Goal: Transaction & Acquisition: Obtain resource

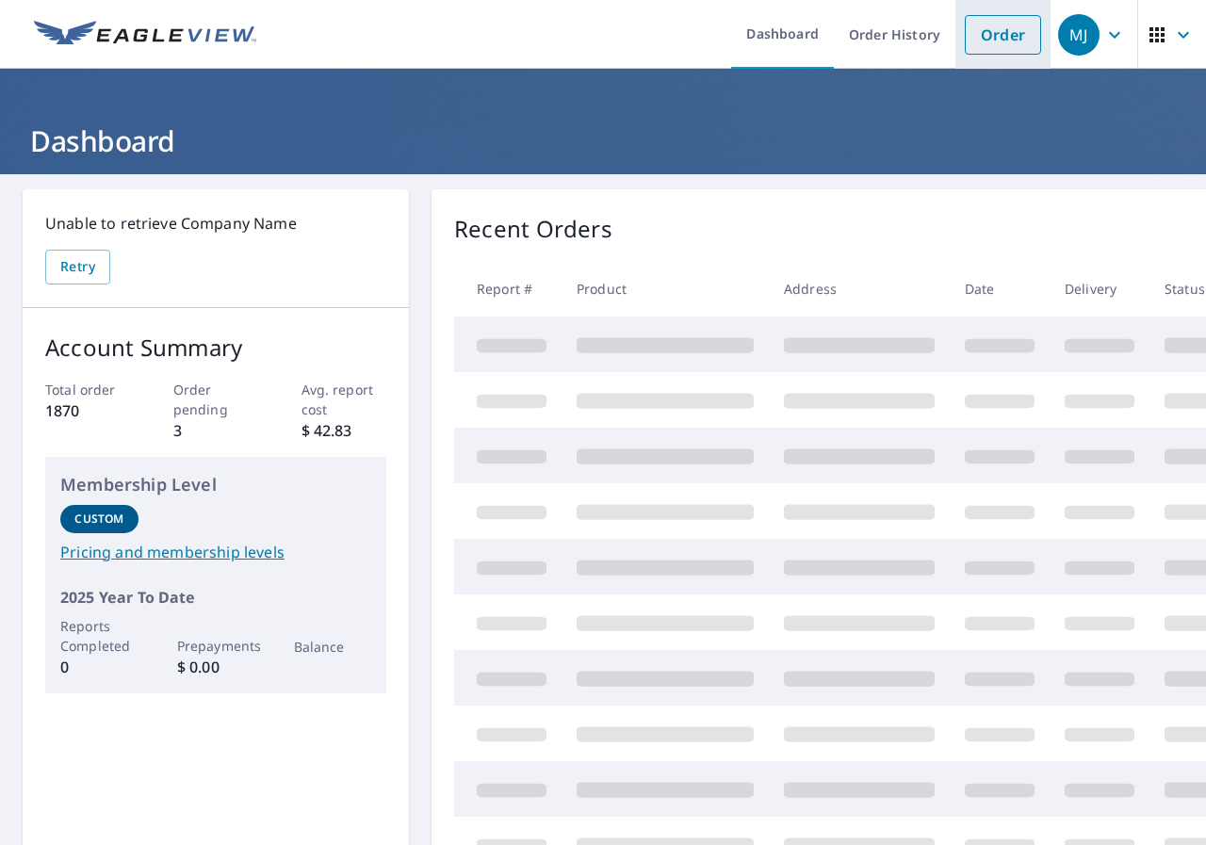
click at [985, 35] on link "Order" at bounding box center [1003, 35] width 76 height 40
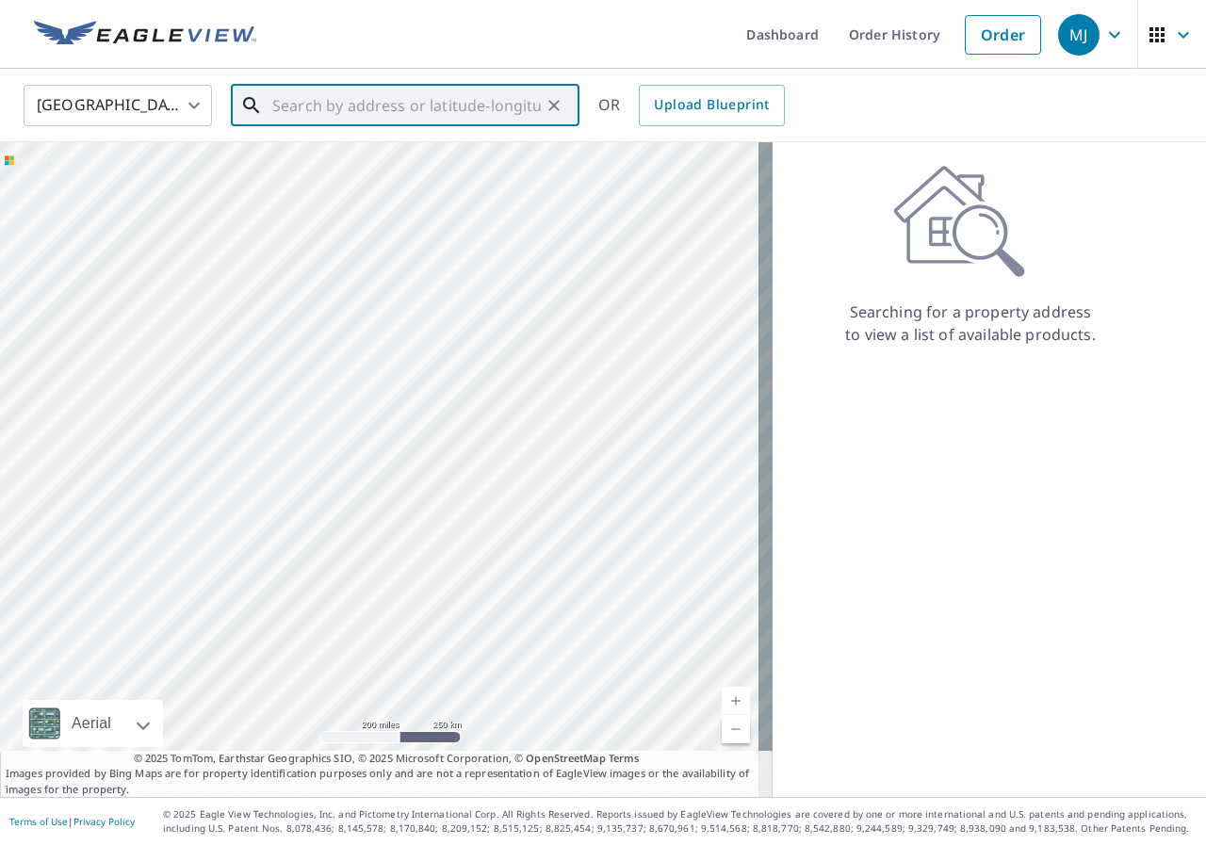
click at [477, 98] on input "text" at bounding box center [406, 105] width 268 height 53
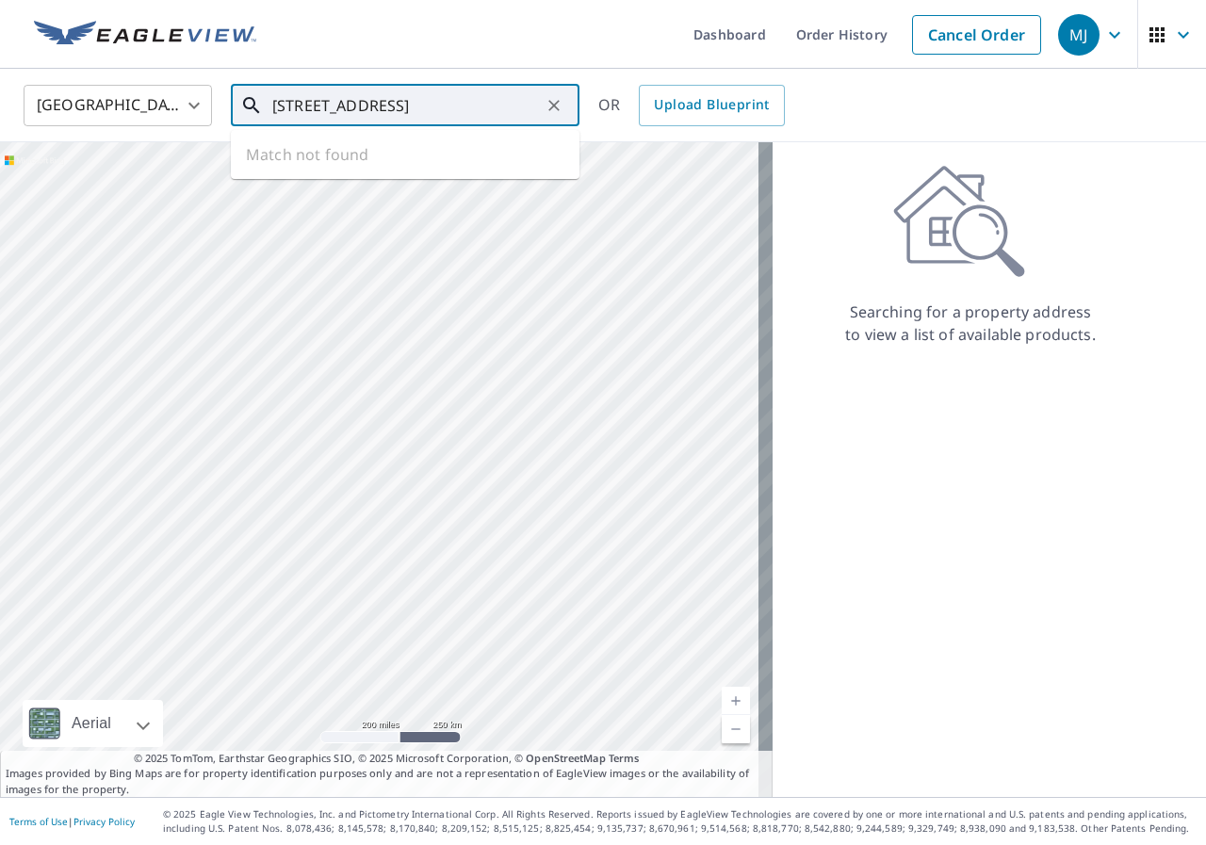
click at [447, 112] on input "1343 Chetwerth Ct" at bounding box center [406, 105] width 268 height 53
click at [305, 112] on input "1343 Chetwerth Ct" at bounding box center [406, 105] width 268 height 53
click at [478, 116] on input "1341 Chetwerth Ct" at bounding box center [406, 105] width 268 height 53
type input "1"
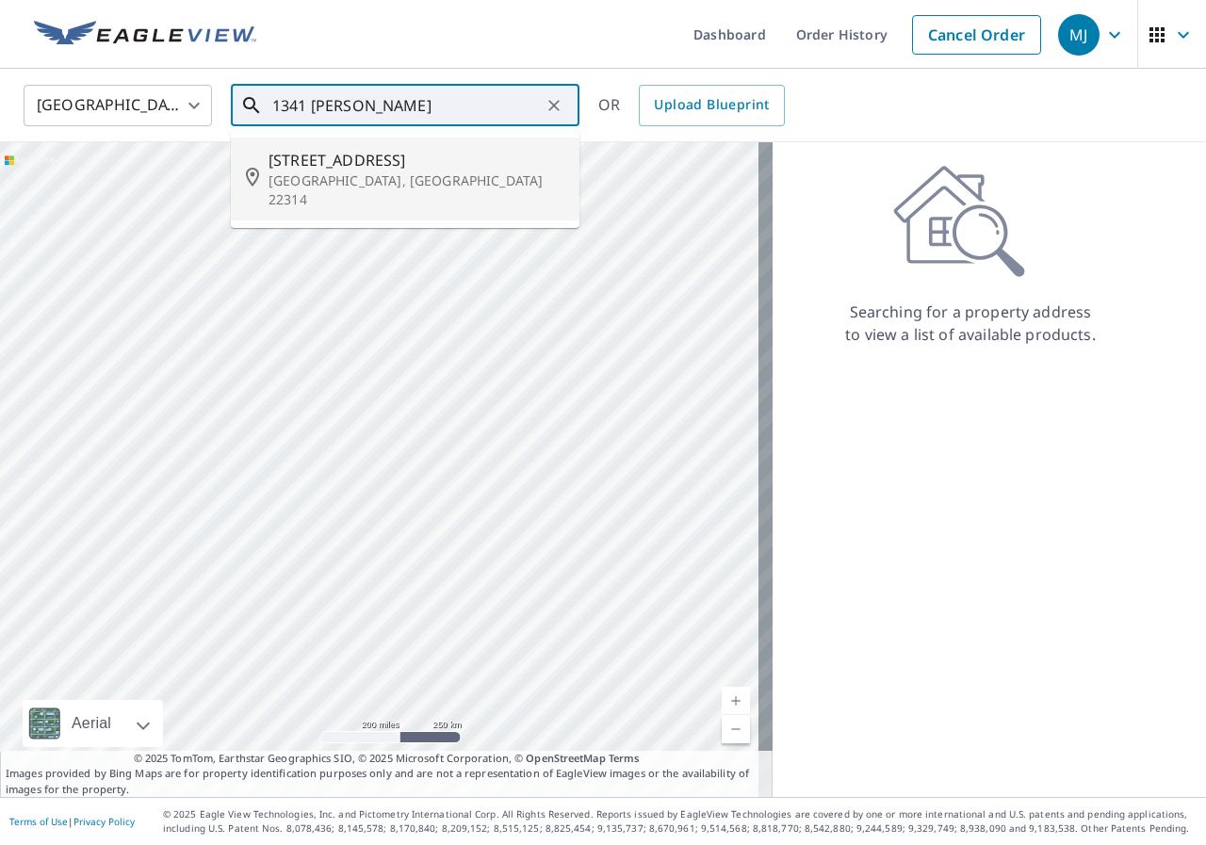
click at [381, 168] on span "1341 Chetworth Ct" at bounding box center [416, 160] width 296 height 23
type input "1341 Chetworth Ct Alexandria, VA 22314"
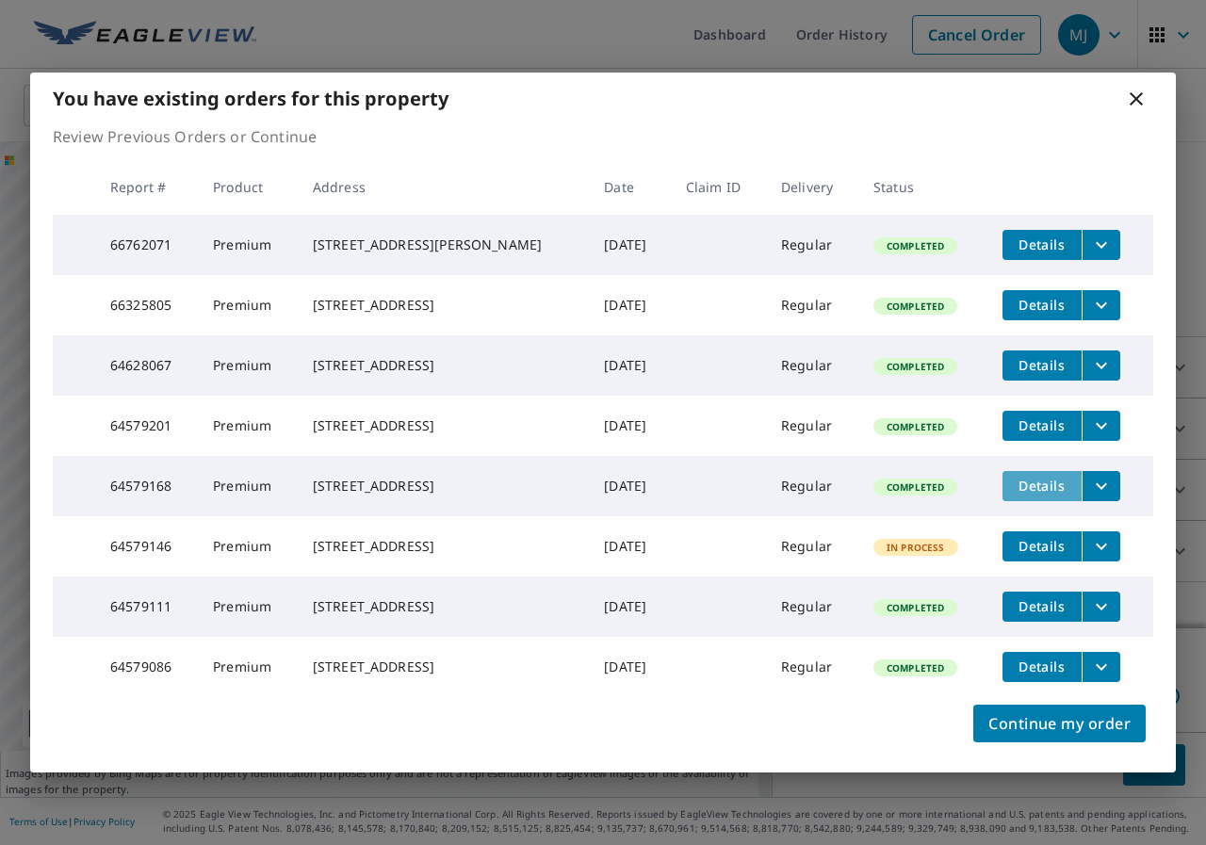
click at [1033, 480] on span "Details" at bounding box center [1042, 486] width 57 height 18
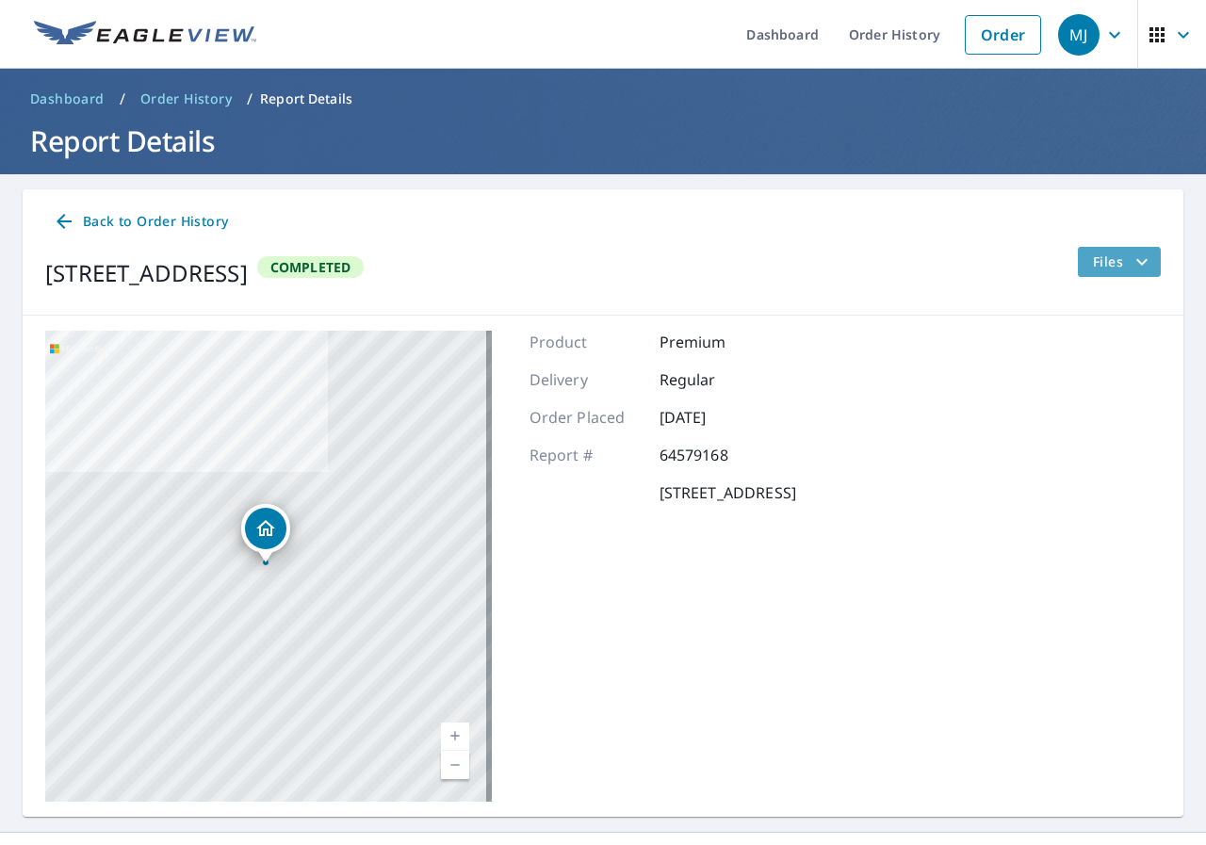
click at [1106, 268] on span "Files" at bounding box center [1123, 262] width 60 height 23
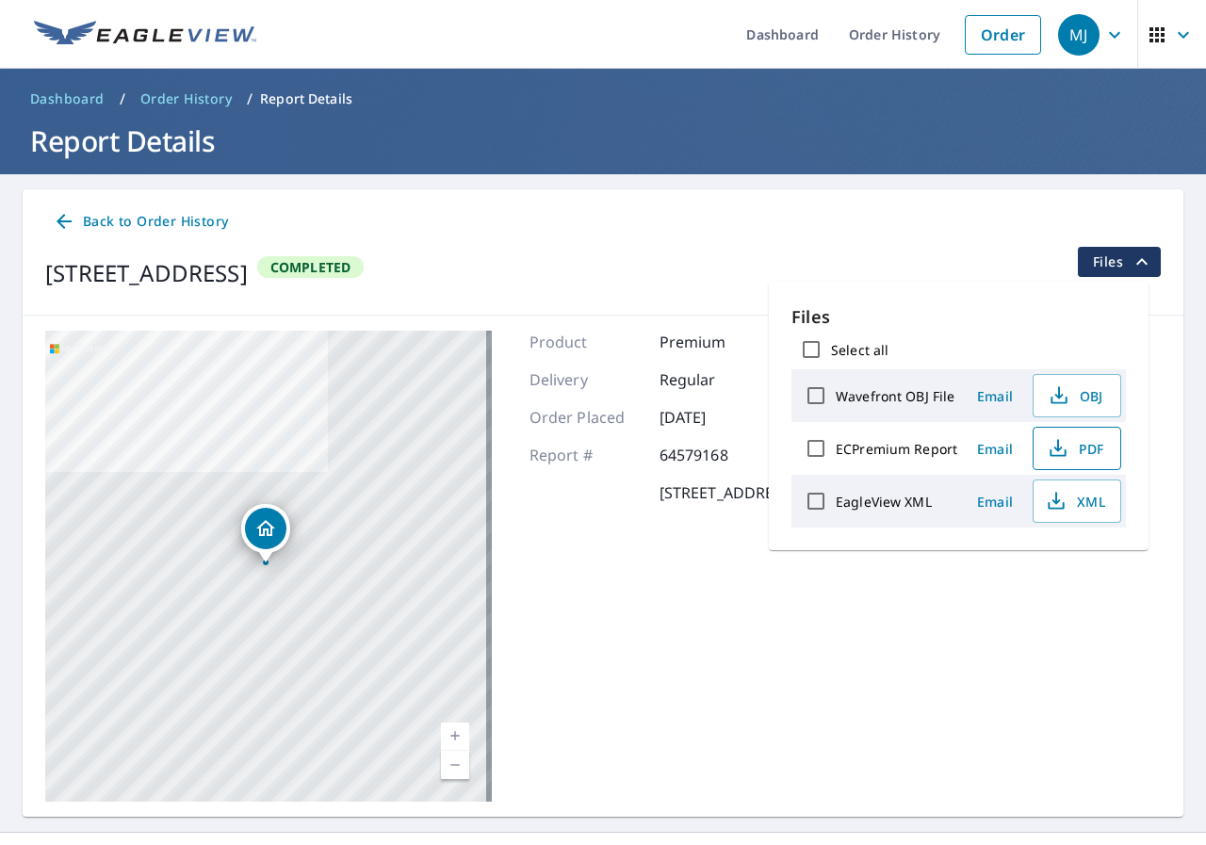
click at [1079, 438] on span "PDF" at bounding box center [1075, 448] width 60 height 23
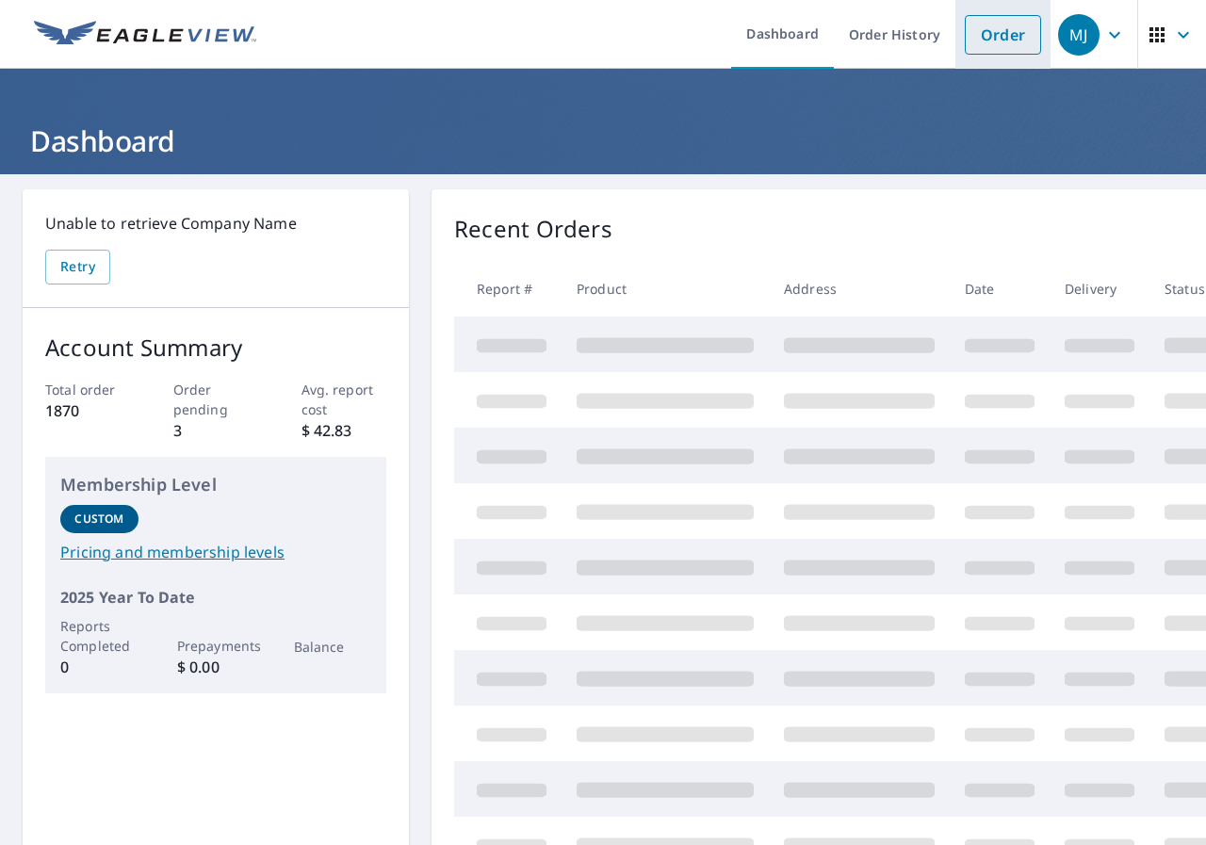
click at [983, 27] on link "Order" at bounding box center [1003, 35] width 76 height 40
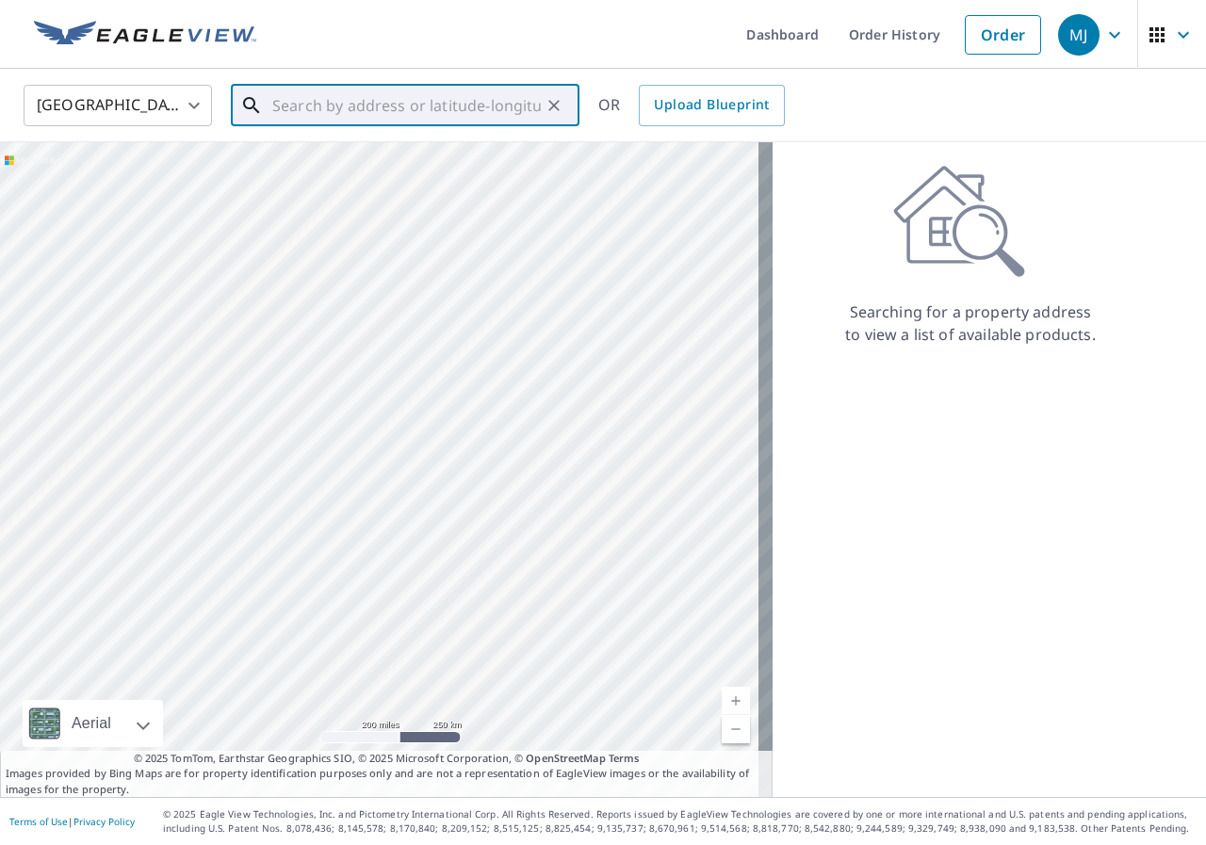
click at [519, 120] on input "text" at bounding box center [406, 105] width 268 height 53
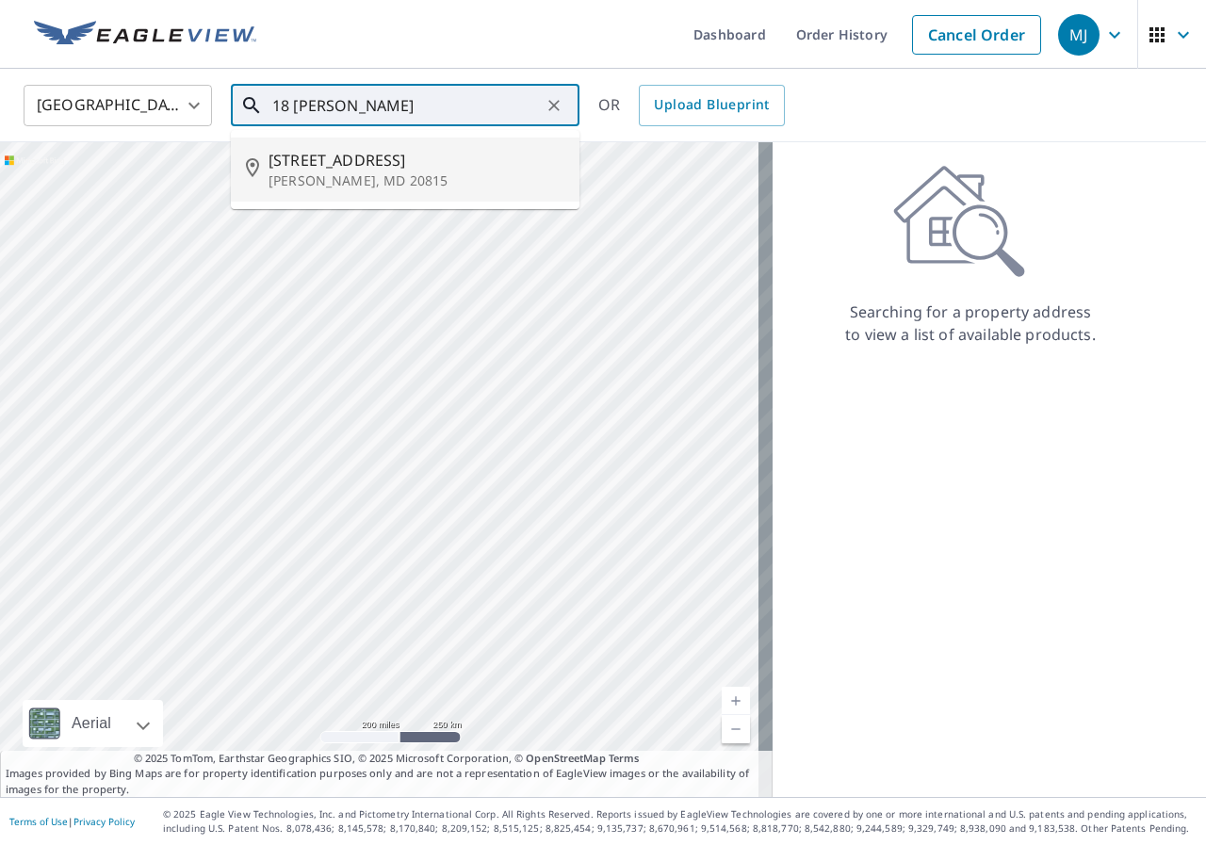
click at [345, 151] on span "[STREET_ADDRESS]" at bounding box center [416, 160] width 296 height 23
type input "[STREET_ADDRESS]"
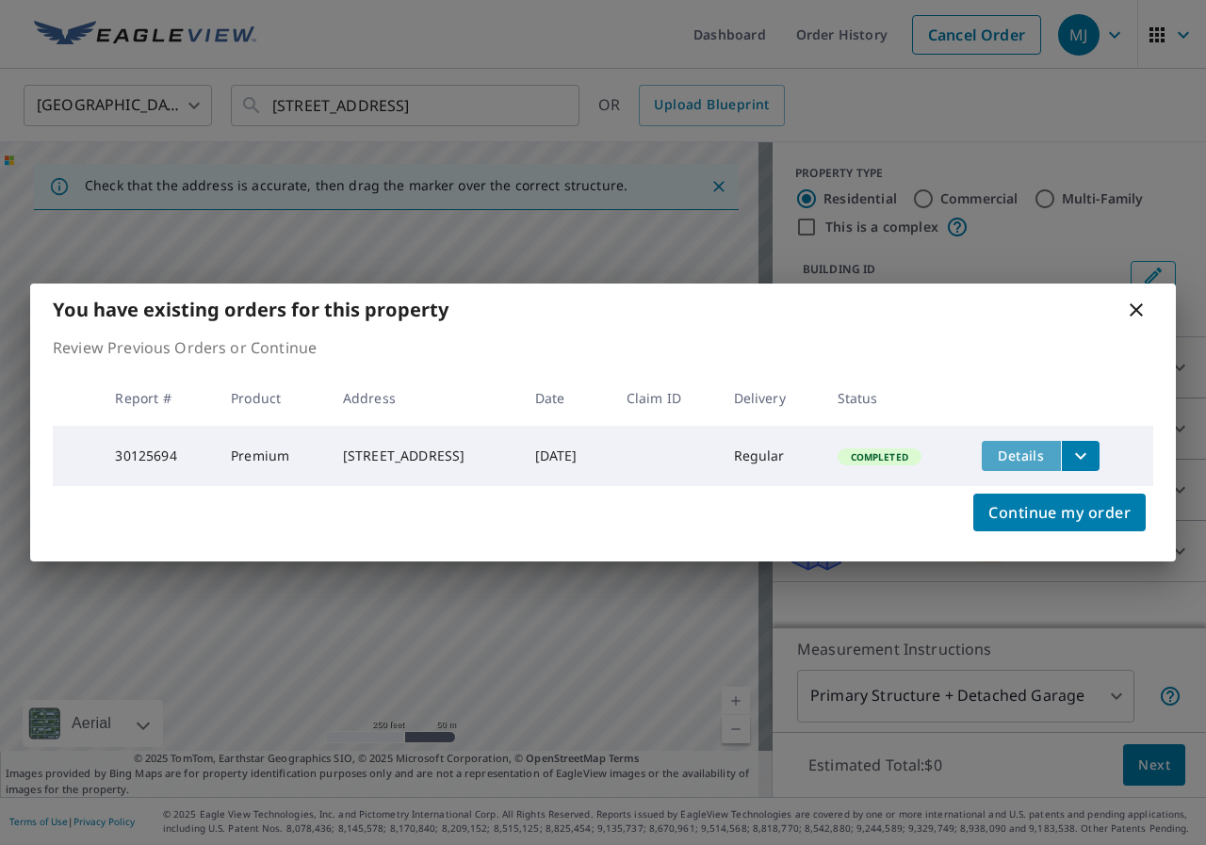
click at [1049, 449] on span "Details" at bounding box center [1021, 456] width 57 height 18
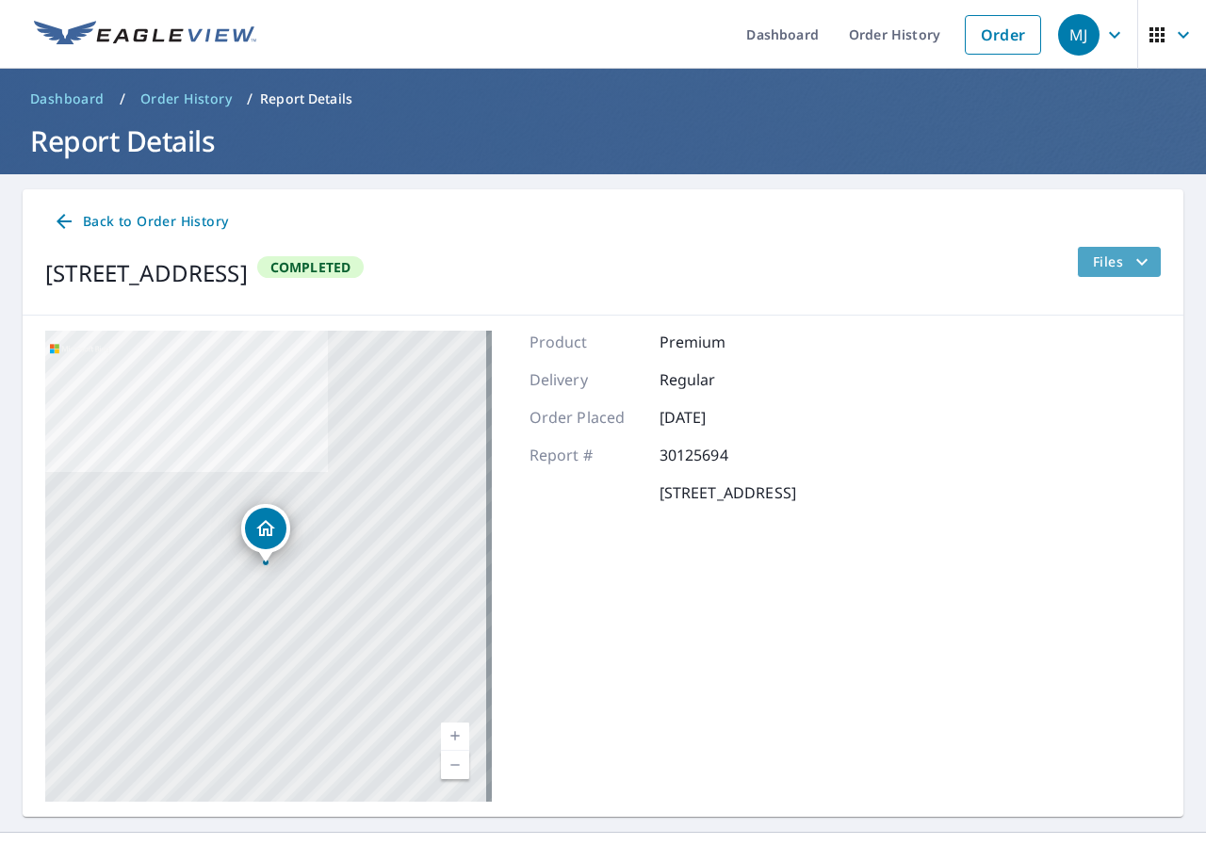
click at [1093, 262] on span "Files" at bounding box center [1123, 262] width 60 height 23
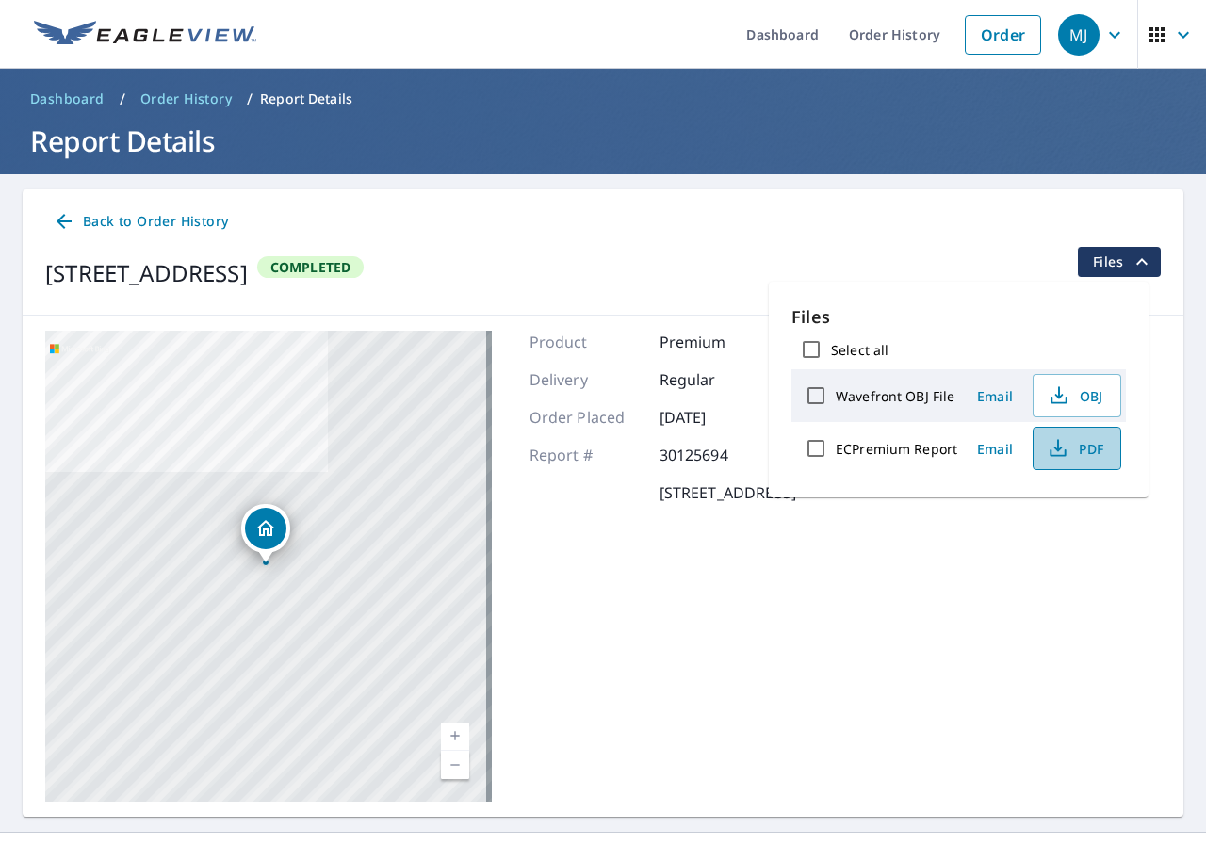
click at [1074, 450] on span "PDF" at bounding box center [1075, 448] width 60 height 23
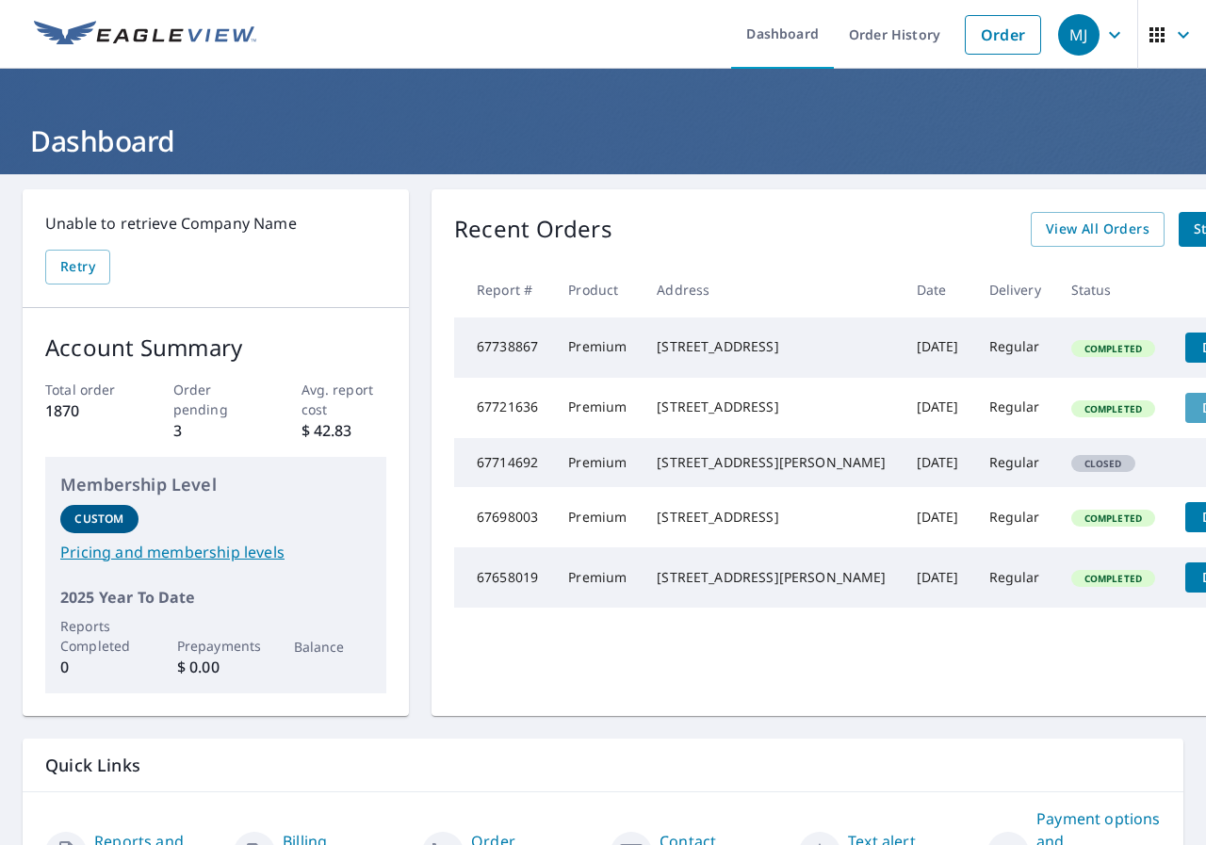
click at [1185, 423] on button "Details" at bounding box center [1224, 408] width 79 height 30
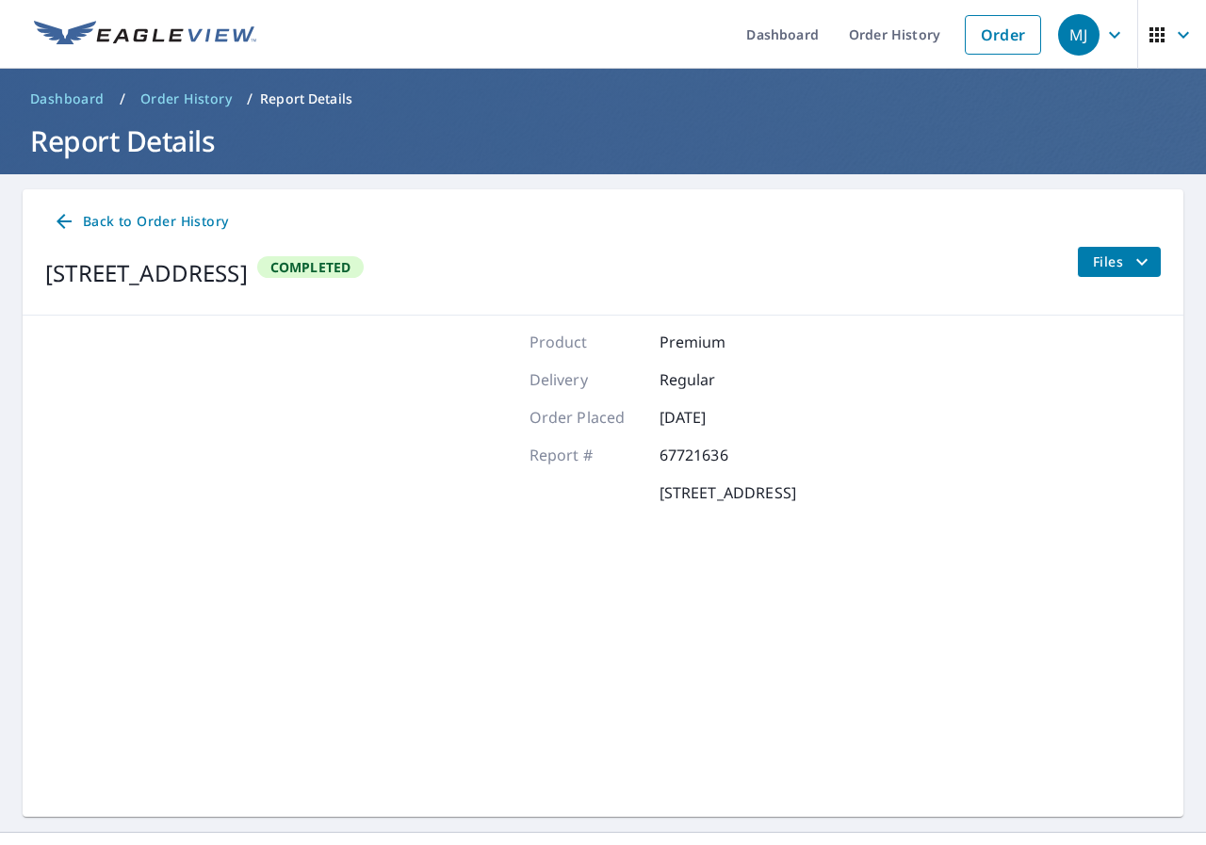
click at [1093, 267] on span "Files" at bounding box center [1123, 262] width 60 height 23
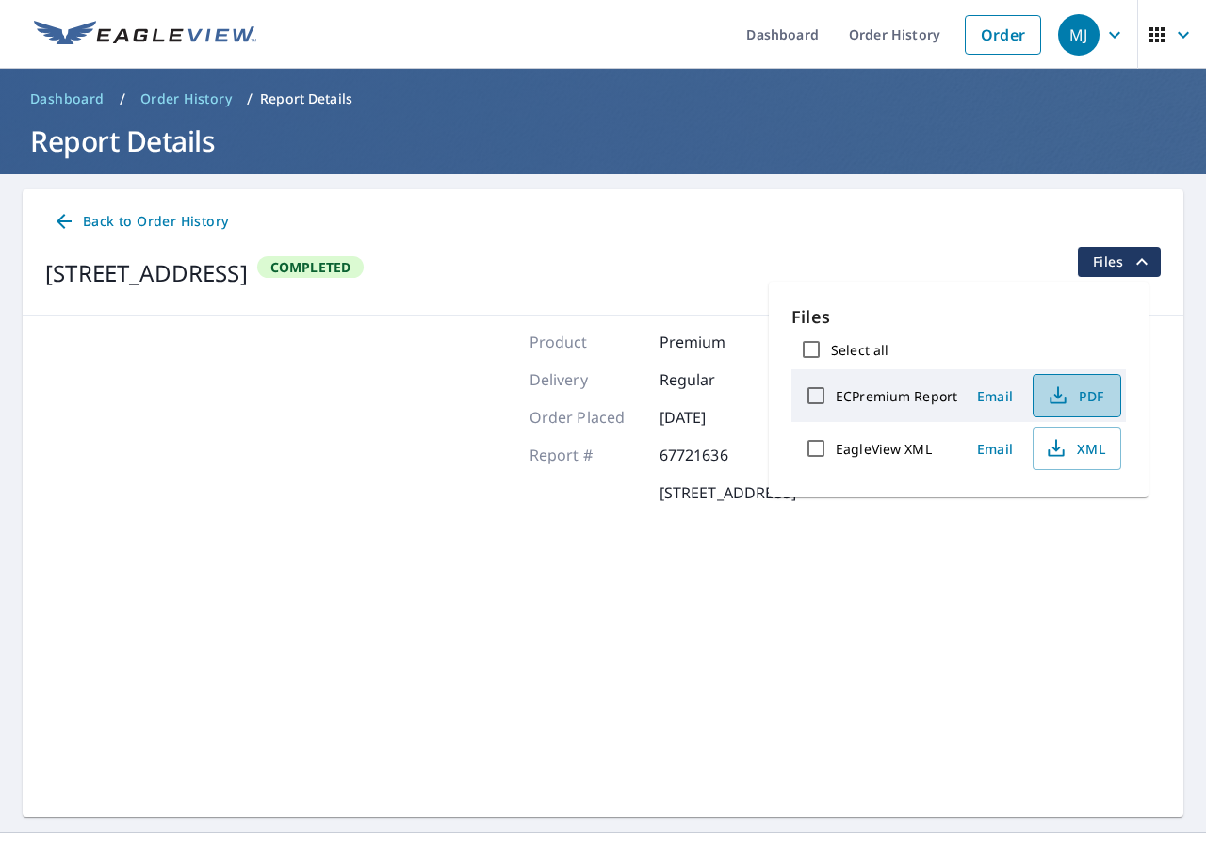
click at [1089, 386] on span "PDF" at bounding box center [1075, 395] width 60 height 23
